Goal: Check status: Check status

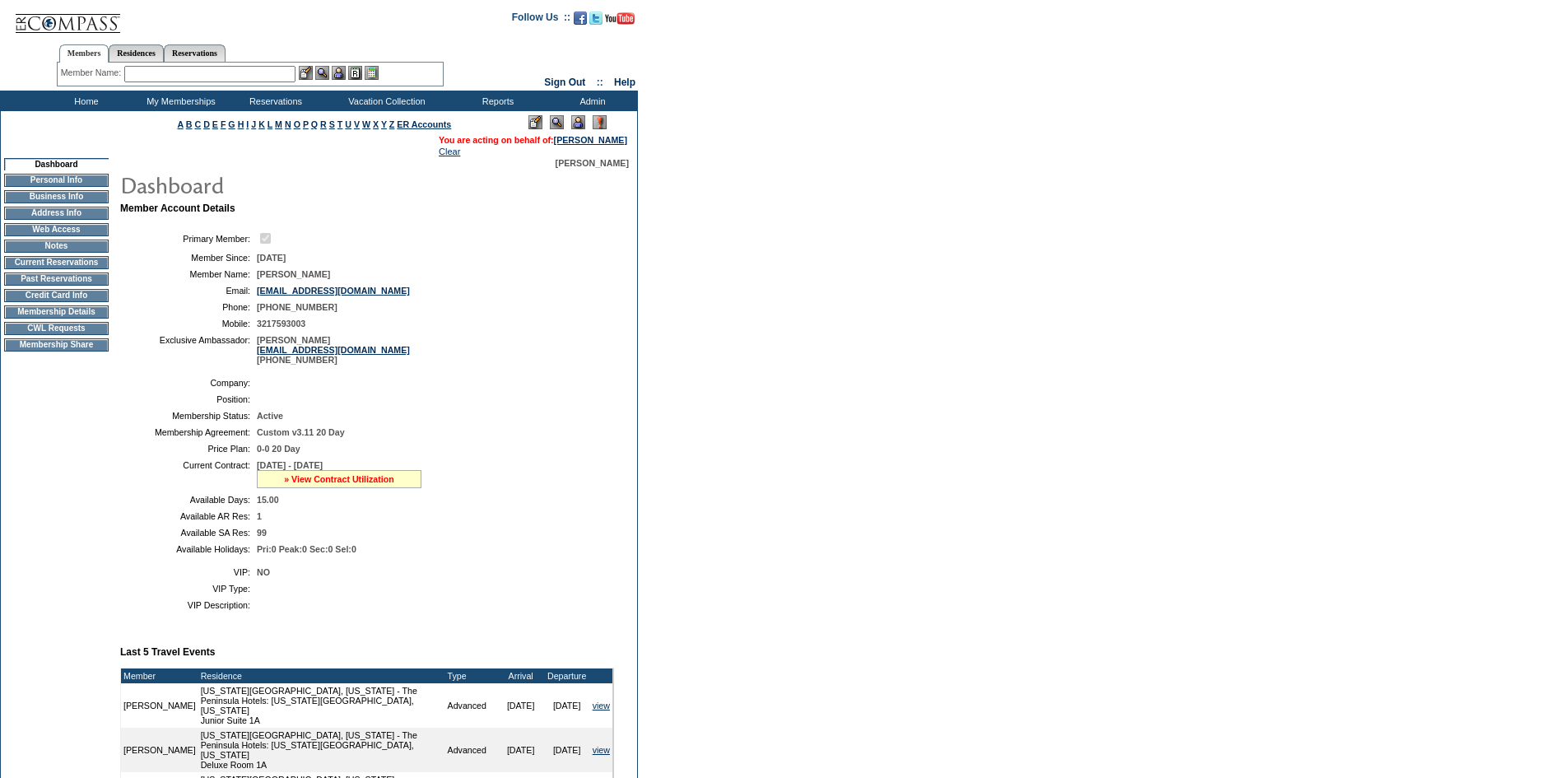
click at [386, 484] on link "» View Contract Utilization" at bounding box center [339, 479] width 110 height 10
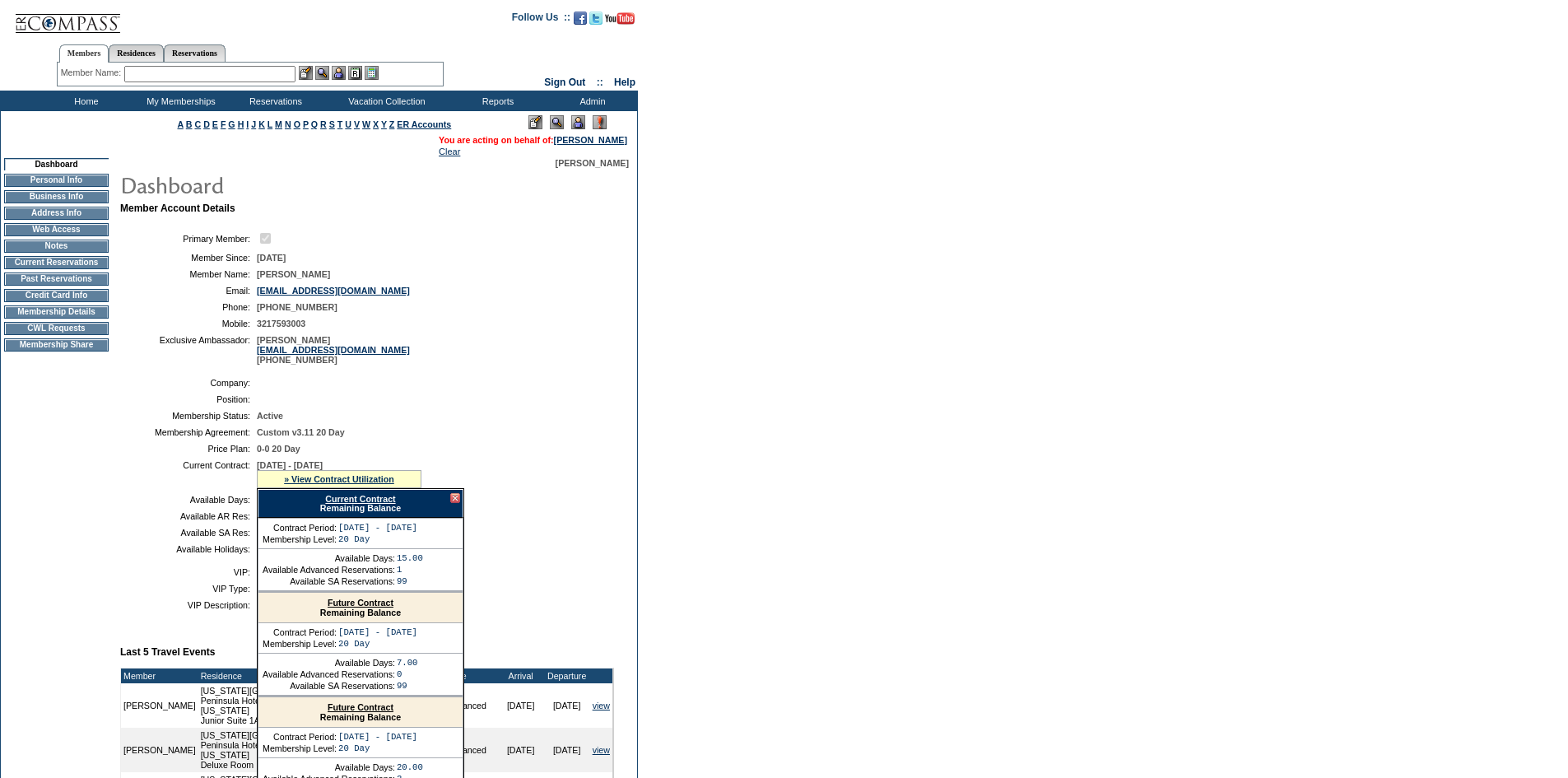
click at [388, 504] on link "Current Contract" at bounding box center [359, 499] width 70 height 10
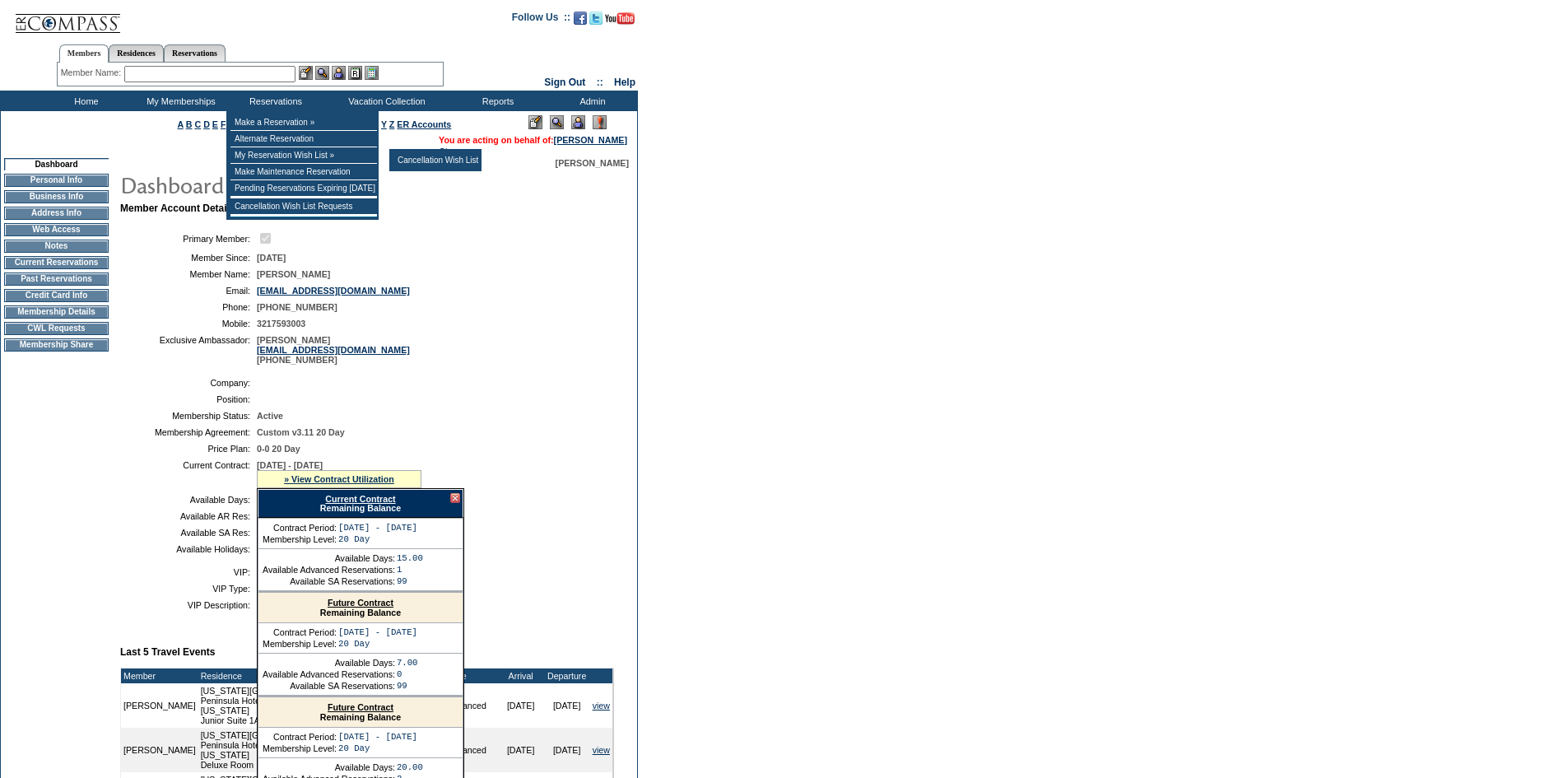
click at [459, 503] on div at bounding box center [455, 498] width 10 height 10
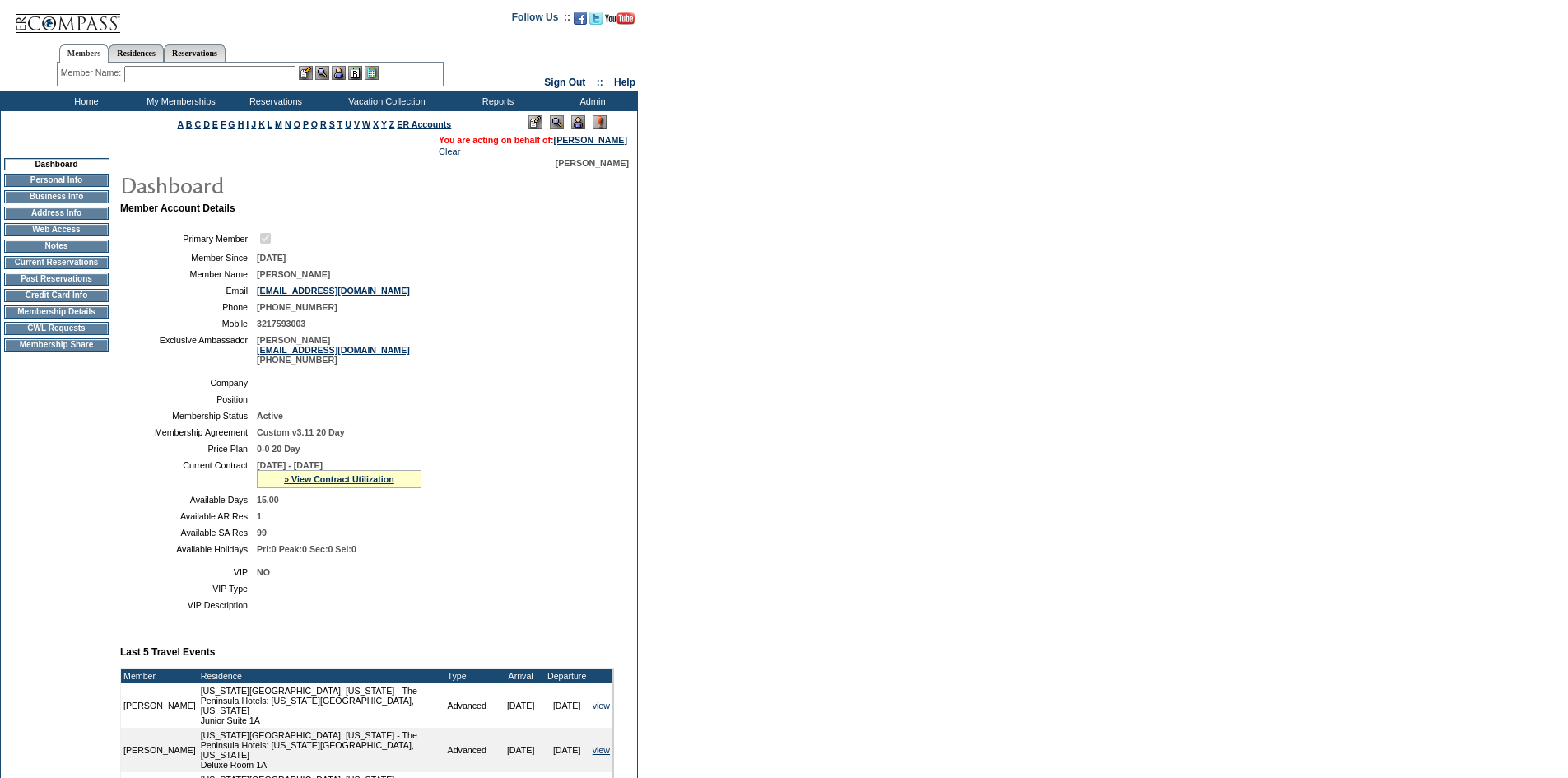
click at [65, 319] on td "Membership Details" at bounding box center [56, 312] width 104 height 13
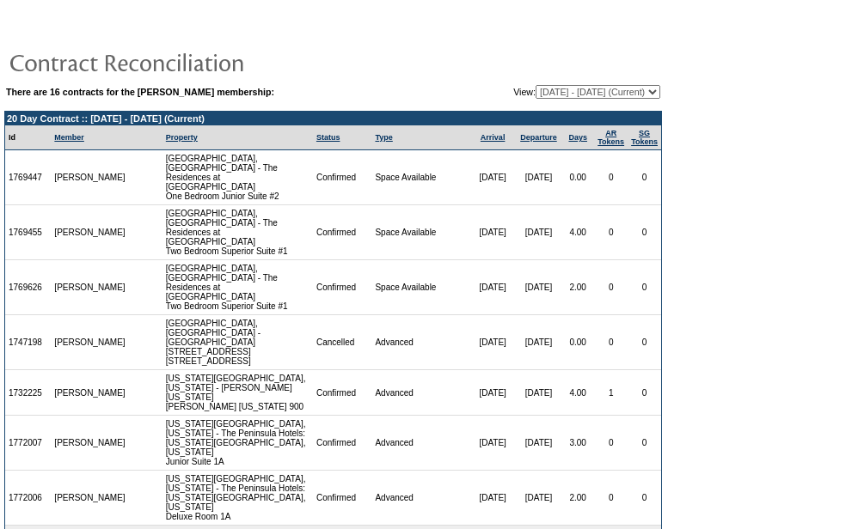
click at [535, 88] on select "11/06/13 - 10/31/14 11/01/14 - 10/31/15 11/01/15 - 10/31/16 11/01/16 - 10/31/17…" at bounding box center [597, 92] width 125 height 14
select select "126630"
click at [535, 86] on select "11/06/13 - 10/31/14 11/01/14 - 10/31/15 11/01/15 - 10/31/16 11/01/16 - 10/31/17…" at bounding box center [597, 92] width 125 height 14
